Goal: Find specific page/section: Find specific page/section

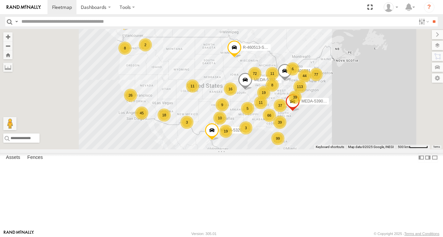
click at [47, 23] on input "text" at bounding box center [217, 22] width 397 height 10
click at [436, 21] on input "**" at bounding box center [434, 22] width 8 height 10
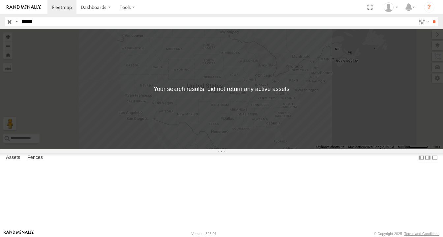
click at [0, 0] on div "MEDA-536024-Swing" at bounding box center [0, 0] width 0 height 0
click at [0, 0] on div at bounding box center [0, 0] width 0 height 0
drag, startPoint x: 78, startPoint y: 43, endPoint x: 49, endPoint y: 53, distance: 30.0
click at [0, 0] on div "MEDA-536024-Swing C-05" at bounding box center [0, 0] width 0 height 0
click at [0, 0] on div "MEDA-536024-Swing" at bounding box center [0, 0] width 0 height 0
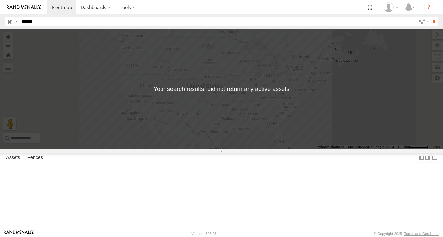
click at [0, 0] on div at bounding box center [0, 0] width 0 height 0
click at [50, 25] on input "******" at bounding box center [217, 22] width 397 height 10
type input "*"
type input "********"
click at [433, 22] on input "**" at bounding box center [434, 22] width 8 height 10
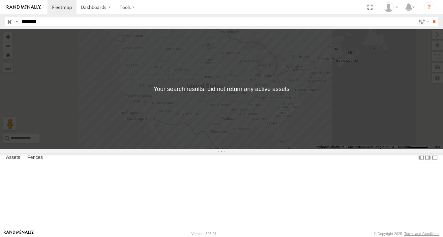
click at [58, 24] on input "********" at bounding box center [217, 22] width 397 height 10
click at [10, 23] on input "button" at bounding box center [9, 22] width 9 height 10
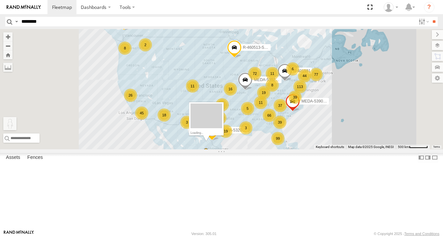
drag, startPoint x: 174, startPoint y: 205, endPoint x: 287, endPoint y: 204, distance: 113.3
click at [287, 149] on div "99 113 16 66 39 39 19 10 6 77 72 45 18 19 9 11 26 11 11 8 3 8 2 MEDA-532007-Rol…" at bounding box center [221, 89] width 443 height 120
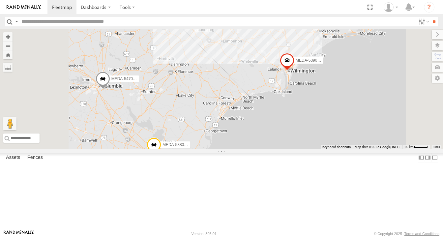
click at [294, 71] on span at bounding box center [287, 62] width 14 height 18
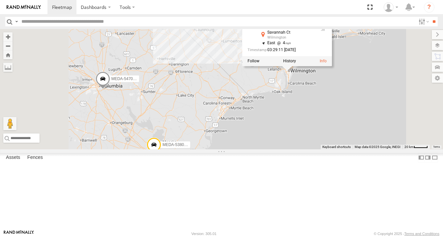
click at [394, 146] on div "R-460513-Swing MEDA-539001-Roll MEDA-532007-Roll R-391879-Swing R-401591 MEDA-5…" at bounding box center [221, 89] width 443 height 120
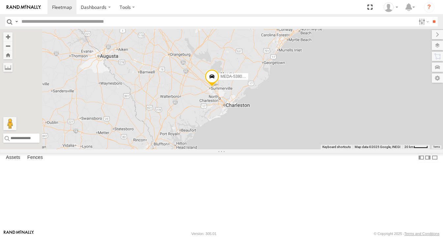
drag, startPoint x: 311, startPoint y: 175, endPoint x: 386, endPoint y: 81, distance: 120.6
click at [372, 104] on div "R-460513-Swing MEDA-539001-Roll MEDA-532007-Roll R-391879-Swing R-401591 MEDA-5…" at bounding box center [221, 89] width 443 height 120
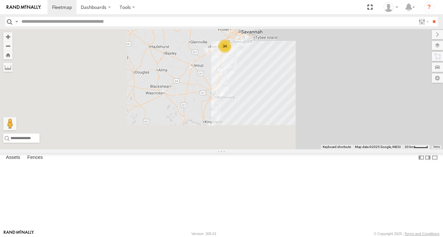
drag, startPoint x: 324, startPoint y: 161, endPoint x: 399, endPoint y: 47, distance: 136.8
click at [398, 48] on div "R-460513-Swing MEDA-539001-Roll MEDA-532007-Roll R-391879-Swing R-401591 MEDA-5…" at bounding box center [221, 89] width 443 height 120
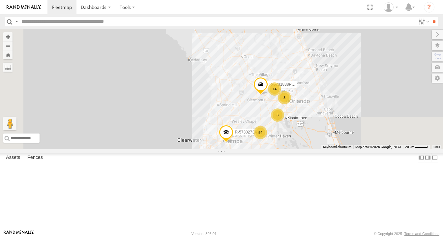
drag, startPoint x: 354, startPoint y: 141, endPoint x: 326, endPoint y: 75, distance: 71.1
click at [326, 75] on div "R-460513-Swing MEDA-539001-Roll MEDA-532007-Roll R-391879-Swing R-401591 MEDA-5…" at bounding box center [221, 89] width 443 height 120
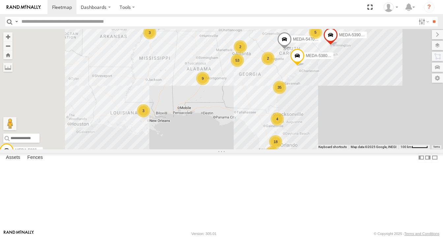
drag, startPoint x: 248, startPoint y: 164, endPoint x: 329, endPoint y: 191, distance: 85.6
click at [329, 149] on div "R-460513-Swing MEDA-539001-Roll MEDA-532007-Roll R-391879-Swing R-401591 MEDA-5…" at bounding box center [221, 89] width 443 height 120
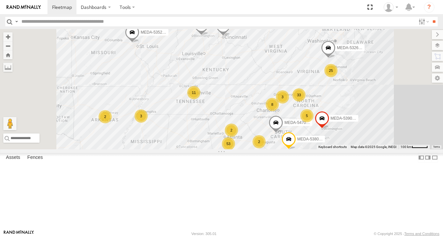
drag, startPoint x: 261, startPoint y: 121, endPoint x: 252, endPoint y: 206, distance: 85.1
click at [252, 149] on div "R-460513-Swing MEDA-539001-Roll MEDA-532007-Roll R-391879-Swing R-401591 MEDA-5…" at bounding box center [221, 89] width 443 height 120
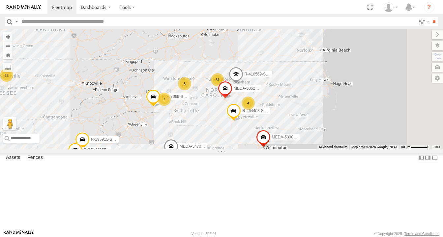
drag, startPoint x: 380, startPoint y: 149, endPoint x: 283, endPoint y: 150, distance: 97.2
click at [284, 149] on div "R-460513-Swing MEDA-539001-Roll MEDA-532007-Roll R-391879-Swing R-401591 MEDA-5…" at bounding box center [221, 89] width 443 height 120
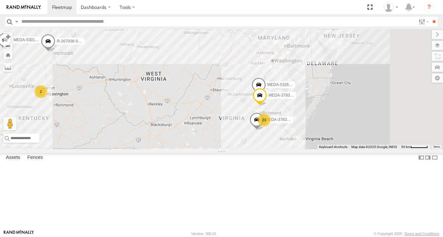
drag, startPoint x: 334, startPoint y: 90, endPoint x: 337, endPoint y: 184, distance: 94.6
click at [337, 149] on div "R-460513-Swing MEDA-539001-Roll MEDA-532007-Roll R-391879-Swing R-401591 MEDA-5…" at bounding box center [221, 89] width 443 height 120
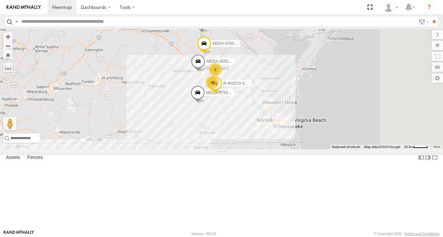
drag, startPoint x: 369, startPoint y: 184, endPoint x: 265, endPoint y: 168, distance: 105.4
click at [266, 149] on div "R-460513-Swing MEDA-539001-Roll MEDA-532007-Roll R-391879-Swing R-401591 MEDA-5…" at bounding box center [221, 89] width 443 height 120
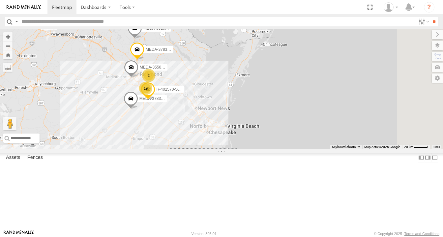
drag, startPoint x: 302, startPoint y: 164, endPoint x: 271, endPoint y: 171, distance: 31.3
click at [271, 149] on div "R-460513-Swing MEDA-539001-Roll MEDA-532007-Roll R-391879-Swing R-401591 MEDA-5…" at bounding box center [221, 89] width 443 height 120
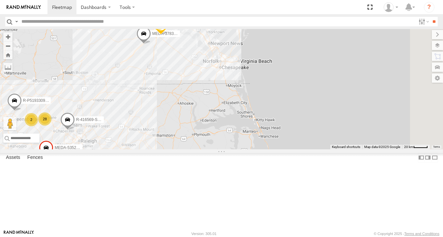
drag, startPoint x: 264, startPoint y: 175, endPoint x: 276, endPoint y: 108, distance: 68.0
click at [276, 108] on div "R-460513-Swing MEDA-539001-Roll MEDA-532007-Roll R-391879-Swing R-401591 MEDA-5…" at bounding box center [221, 89] width 443 height 120
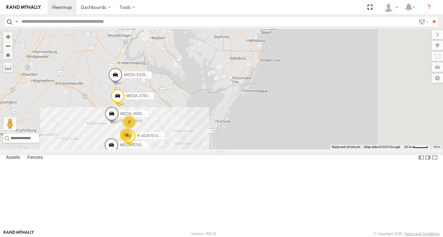
drag, startPoint x: 276, startPoint y: 108, endPoint x: 243, endPoint y: 221, distance: 118.1
click at [243, 149] on div "R-460513-Swing MEDA-539001-Roll MEDA-532007-Roll R-391879-Swing R-401591 MEDA-5…" at bounding box center [221, 89] width 443 height 120
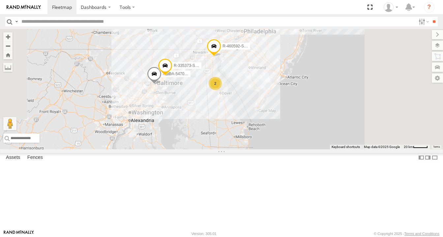
drag, startPoint x: 267, startPoint y: 107, endPoint x: 254, endPoint y: 202, distance: 96.0
click at [254, 149] on div "R-460513-Swing MEDA-539001-Roll MEDA-532007-Roll R-391879-Swing R-401591 MEDA-5…" at bounding box center [221, 89] width 443 height 120
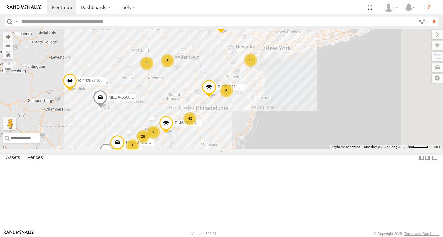
drag, startPoint x: 328, startPoint y: 110, endPoint x: 277, endPoint y: 190, distance: 95.2
click at [278, 149] on div "R-460513-Swing MEDA-539001-Roll MEDA-532007-Roll R-391879-Swing R-401591 MEDA-5…" at bounding box center [221, 89] width 443 height 120
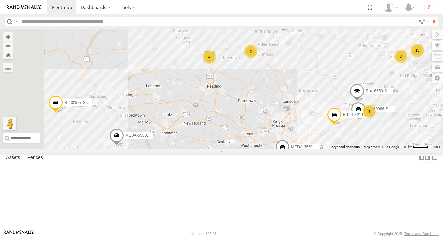
drag, startPoint x: 202, startPoint y: 108, endPoint x: 300, endPoint y: 143, distance: 104.0
click at [300, 143] on div "R-460513-Swing MEDA-539001-Roll MEDA-532007-Roll R-391879-Swing R-401591 MEDA-5…" at bounding box center [221, 89] width 443 height 120
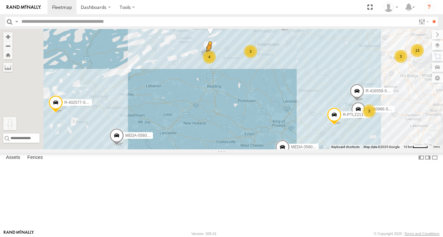
drag, startPoint x: 175, startPoint y: 205, endPoint x: 295, endPoint y: 94, distance: 162.5
click at [295, 94] on div "R-460513-Swing MEDA-539001-Roll MEDA-532007-Roll R-391879-Swing R-401591 MEDA-5…" at bounding box center [221, 89] width 443 height 120
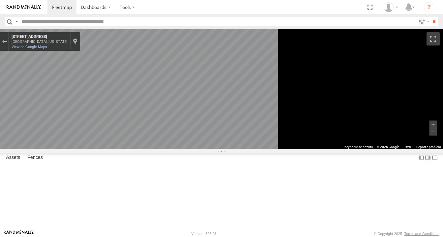
click at [155, 169] on icon "Go South, S Fourth St" at bounding box center [131, 171] width 47 height 14
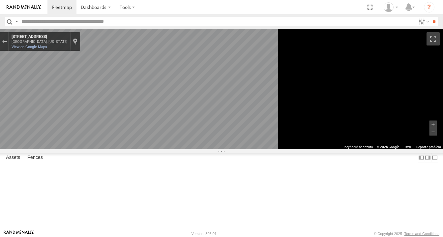
click at [151, 138] on main "To navigate the map with touch gestures double-tap and hold your finger on the …" at bounding box center [221, 129] width 443 height 201
click at [7, 41] on div "Exit the Street View" at bounding box center [4, 42] width 5 height 4
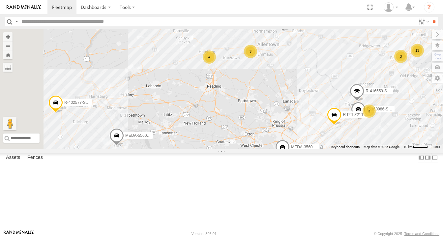
click at [296, 131] on div "R-460513-Swing MEDA-539001-Roll MEDA-532007-Roll R-391879-Swing R-401591 MEDA-5…" at bounding box center [221, 89] width 443 height 120
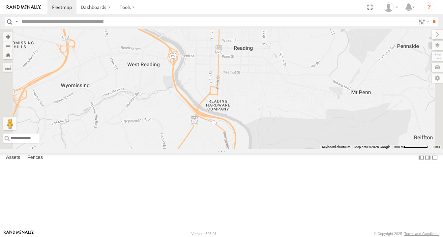
drag, startPoint x: 285, startPoint y: 147, endPoint x: 280, endPoint y: 229, distance: 81.9
click at [280, 149] on div "R-460513-Swing MEDA-539001-Roll MEDA-532007-Roll R-391879-Swing R-401591 MEDA-5…" at bounding box center [221, 89] width 443 height 120
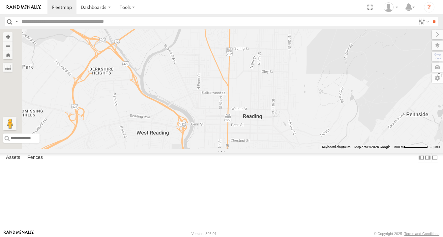
drag, startPoint x: 294, startPoint y: 127, endPoint x: 303, endPoint y: 184, distance: 57.7
click at [303, 149] on div "R-460513-Swing MEDA-539001-Roll MEDA-532007-Roll R-391879-Swing R-401591 MEDA-5…" at bounding box center [221, 89] width 443 height 120
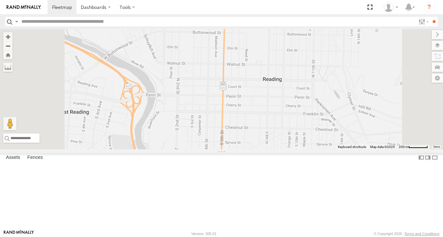
drag, startPoint x: 333, startPoint y: 166, endPoint x: 337, endPoint y: 134, distance: 31.9
click at [337, 134] on div "R-460513-Swing MEDA-539001-Roll MEDA-532007-Roll R-391879-Swing R-401591 MEDA-5…" at bounding box center [221, 89] width 443 height 120
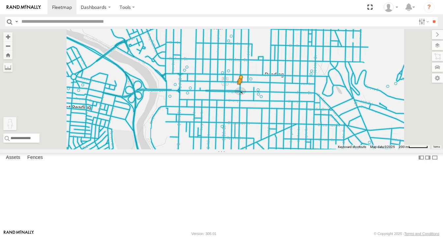
drag, startPoint x: 174, startPoint y: 202, endPoint x: 323, endPoint y: 131, distance: 165.2
click at [323, 131] on div "R-460513-Swing MEDA-539001-Roll MEDA-532007-Roll R-391879-Swing R-401591 MEDA-5…" at bounding box center [221, 89] width 443 height 120
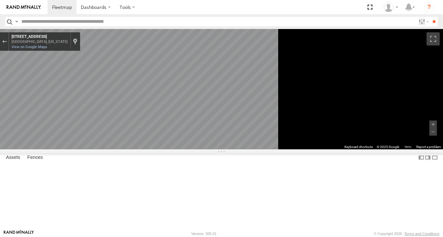
click at [158, 187] on icon "Go East, Penn St" at bounding box center [137, 185] width 42 height 11
click at [162, 164] on main "To navigate the map with touch gestures double-tap and hold your finger on the …" at bounding box center [221, 129] width 443 height 201
click at [300, 149] on div "Map" at bounding box center [221, 89] width 443 height 120
click at [7, 41] on div "Exit the Street View" at bounding box center [4, 42] width 5 height 4
